Goal: Task Accomplishment & Management: Manage account settings

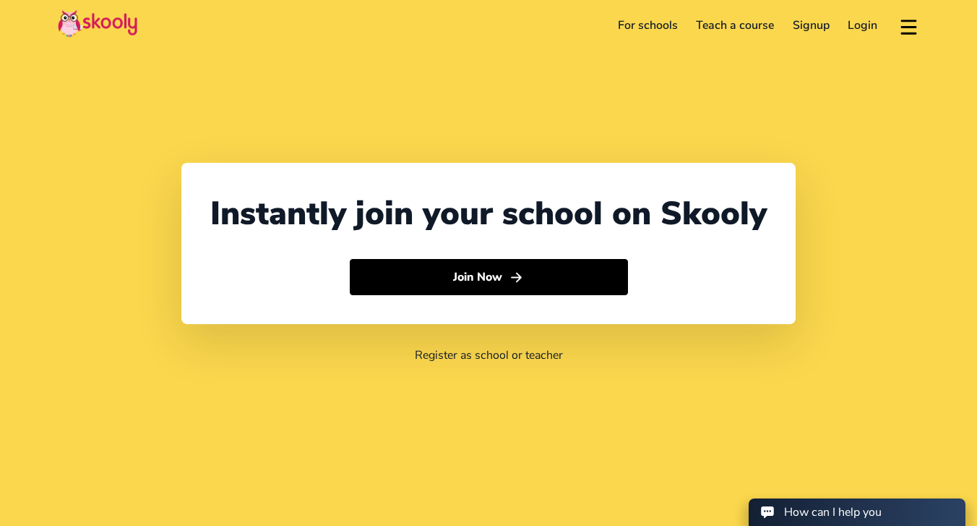
select select "65"
select select "[GEOGRAPHIC_DATA]"
select select "[GEOGRAPHIC_DATA]/[GEOGRAPHIC_DATA]"
click at [870, 20] on link "Login" at bounding box center [863, 25] width 48 height 23
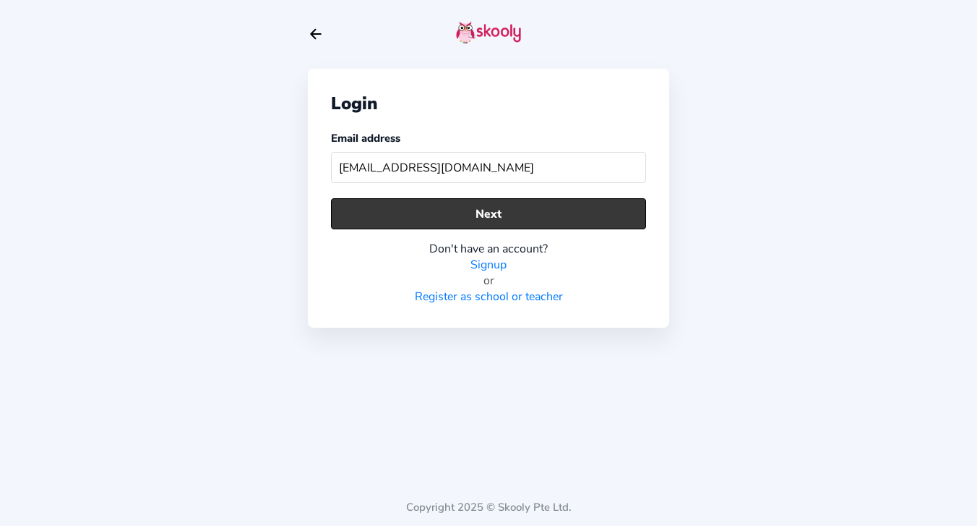
type input "[EMAIL_ADDRESS][DOMAIN_NAME]"
click at [539, 204] on button "Next" at bounding box center [488, 213] width 315 height 31
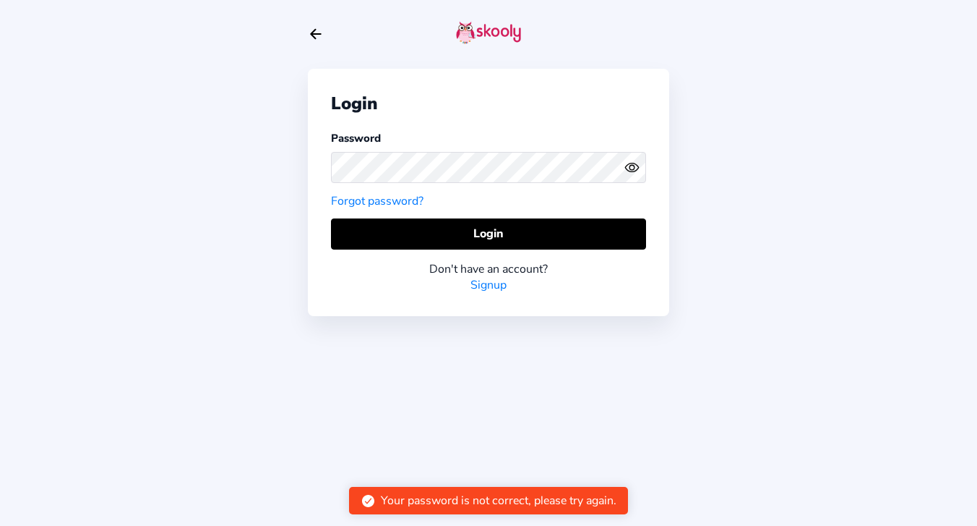
click at [629, 170] on icon "Eye" at bounding box center [632, 167] width 15 height 15
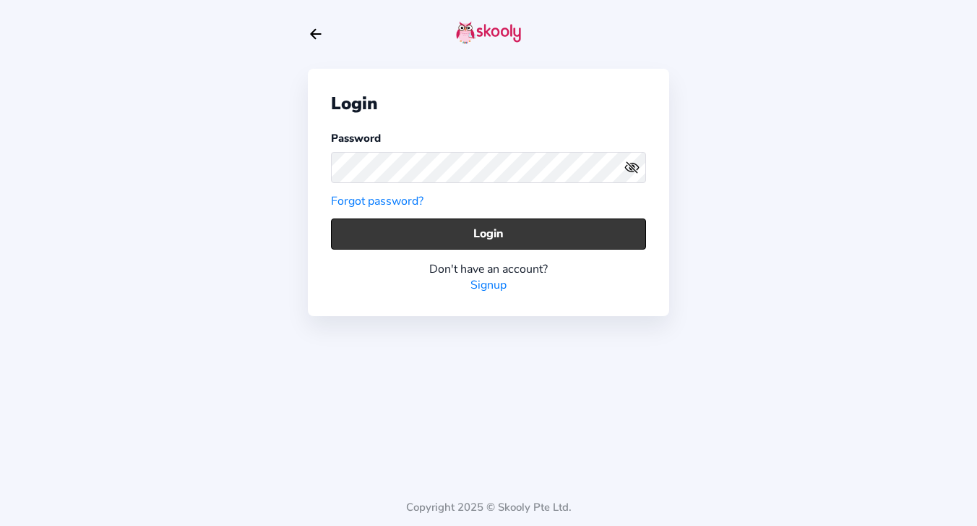
click at [515, 224] on button "Login" at bounding box center [488, 233] width 315 height 31
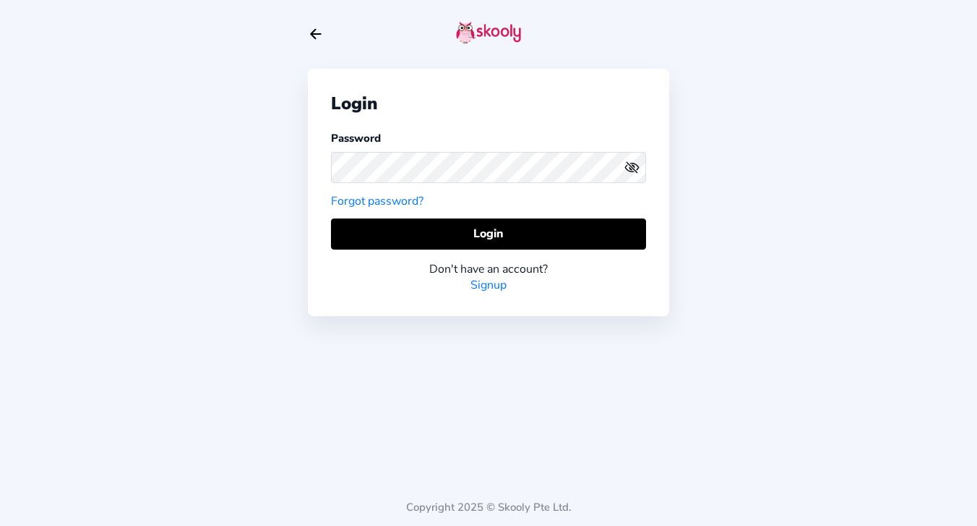
click at [317, 35] on icon "Arrow Back" at bounding box center [316, 34] width 16 height 16
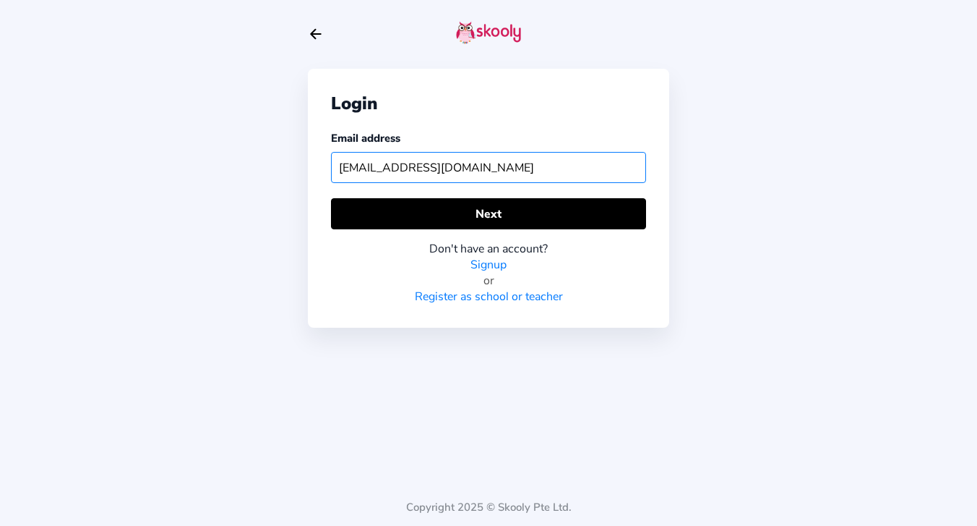
drag, startPoint x: 375, startPoint y: 168, endPoint x: 328, endPoint y: 165, distance: 47.1
click at [328, 165] on div "Login Email address [EMAIL_ADDRESS][DOMAIN_NAME] Next Don't have an account? Si…" at bounding box center [488, 198] width 361 height 259
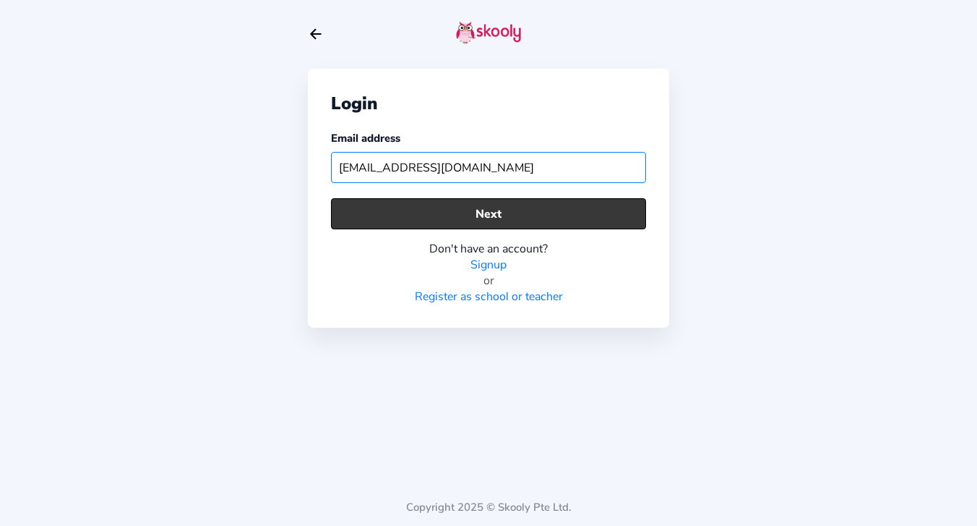
type input "[EMAIL_ADDRESS][DOMAIN_NAME]"
click at [484, 219] on button "Next" at bounding box center [488, 213] width 315 height 31
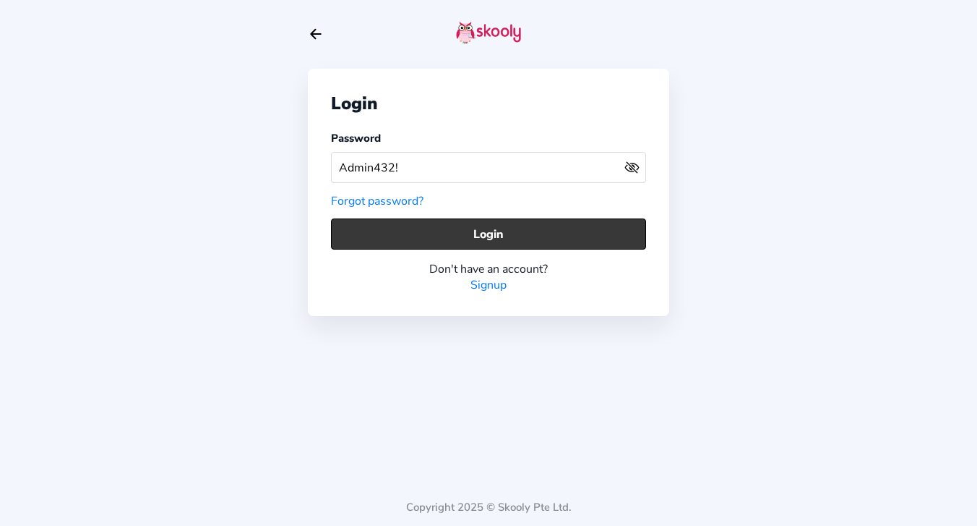
click at [472, 232] on button "Login" at bounding box center [488, 233] width 315 height 31
